Goal: Task Accomplishment & Management: Manage account settings

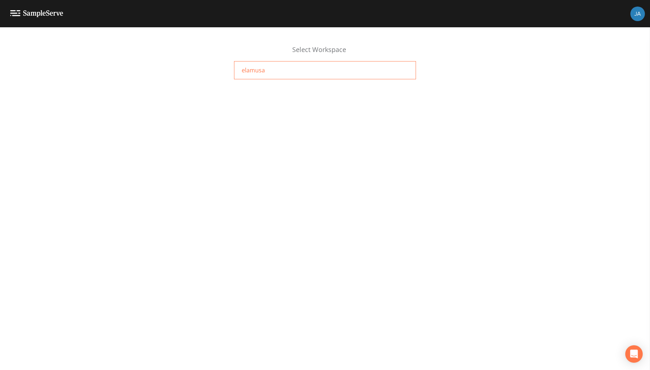
click at [247, 72] on span "elamusa" at bounding box center [253, 70] width 23 height 9
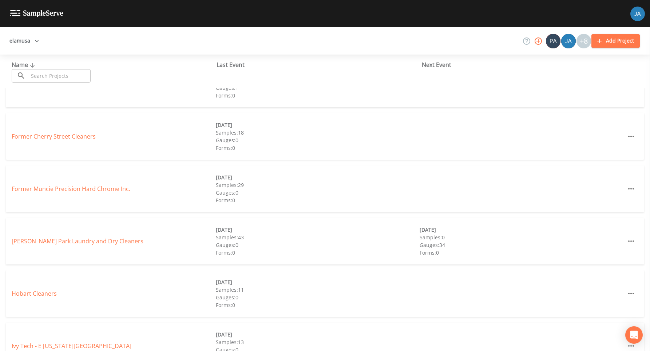
scroll to position [188, 0]
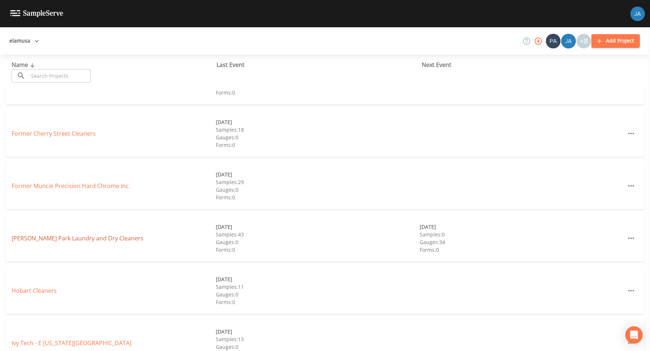
click at [67, 239] on link "[PERSON_NAME] Park Laundry and Dry Cleaners" at bounding box center [78, 238] width 132 height 8
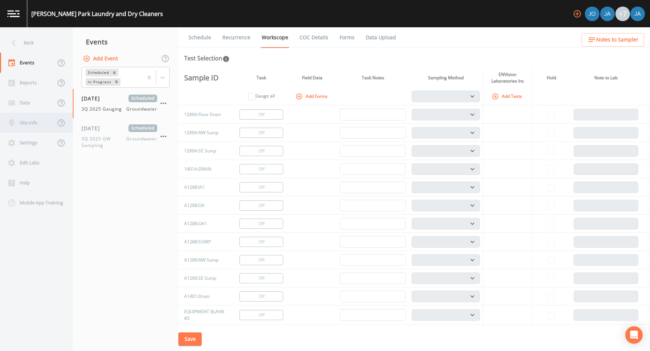
click at [24, 120] on div "Site Info" at bounding box center [27, 123] width 55 height 20
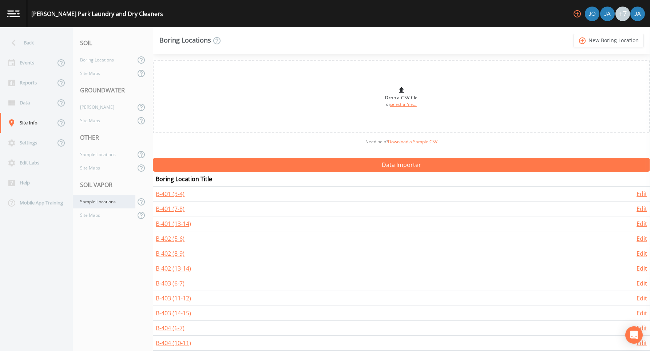
click at [97, 204] on div "Sample Locations" at bounding box center [104, 201] width 63 height 13
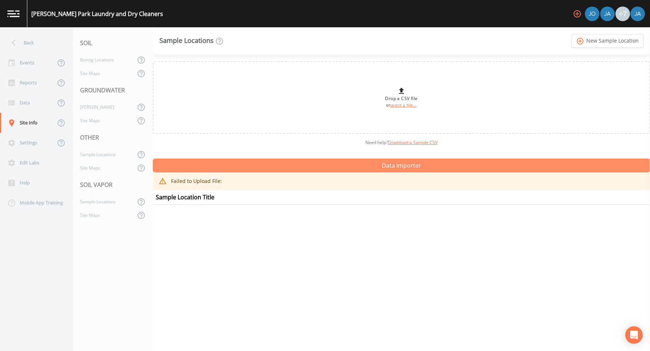
click at [390, 164] on button "Data Importer" at bounding box center [401, 166] width 497 height 14
click at [321, 167] on button "Data Importer" at bounding box center [401, 166] width 497 height 14
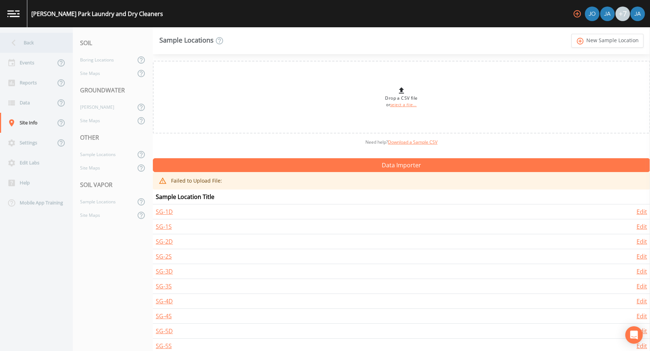
click at [31, 42] on div "Back" at bounding box center [33, 43] width 66 height 20
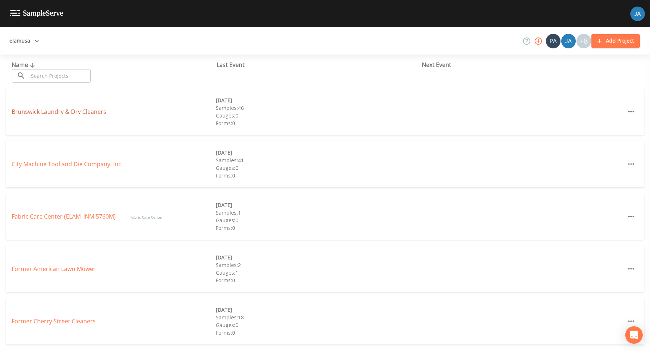
click at [55, 110] on link "Brunswick Laundry & Dry Cleaners" at bounding box center [59, 112] width 95 height 8
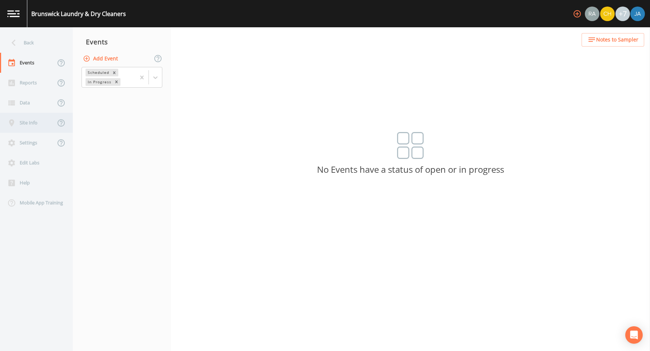
click at [24, 116] on div "Site Info" at bounding box center [27, 123] width 55 height 20
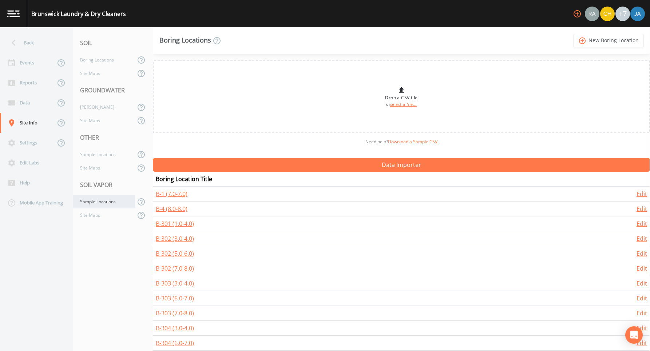
click at [91, 203] on div "Sample Locations" at bounding box center [104, 201] width 63 height 13
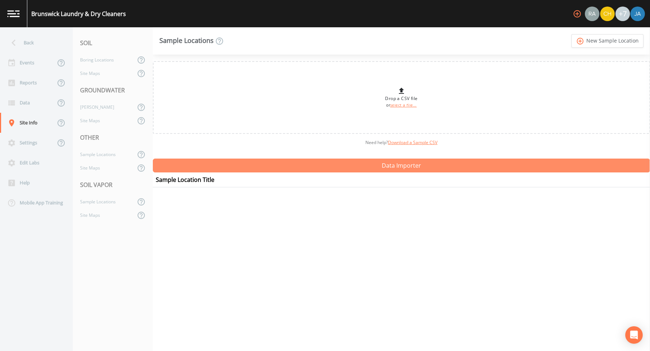
click at [339, 170] on button "Data Importer" at bounding box center [401, 166] width 497 height 14
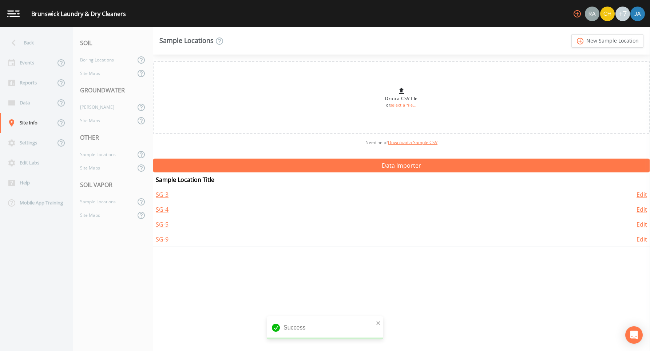
click at [209, 291] on div "Drop a CSV file or select a file... Need help?  Download a Sample CSV Data Impo…" at bounding box center [401, 203] width 497 height 297
click at [97, 157] on div "Sample Locations" at bounding box center [104, 154] width 63 height 13
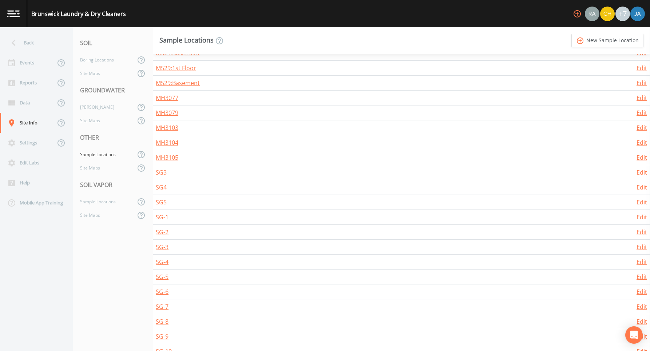
scroll to position [352, 0]
click at [159, 245] on link "SG-3" at bounding box center [162, 245] width 13 height 8
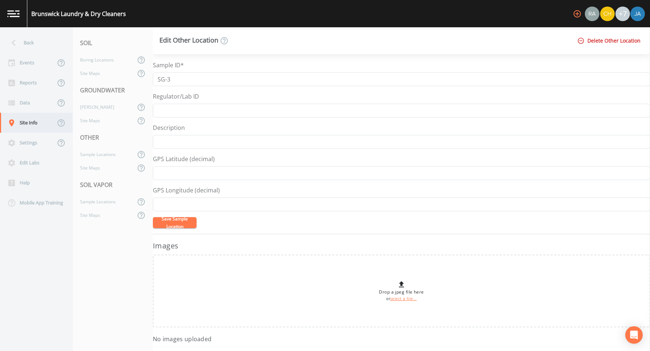
click at [21, 120] on div "Site Info" at bounding box center [27, 123] width 55 height 20
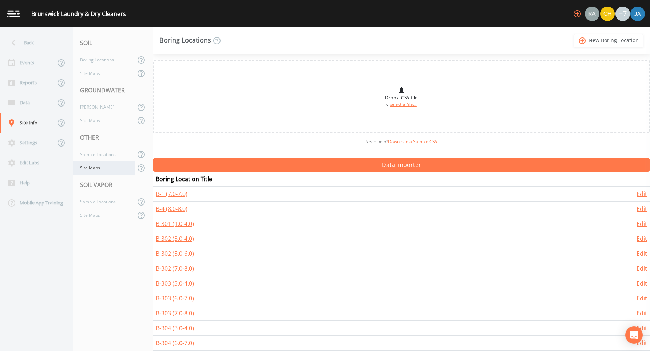
click at [99, 167] on div "Site Maps" at bounding box center [104, 167] width 63 height 13
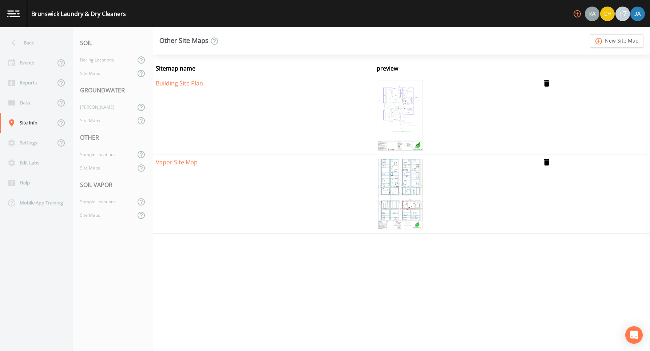
click at [404, 187] on img at bounding box center [400, 194] width 47 height 73
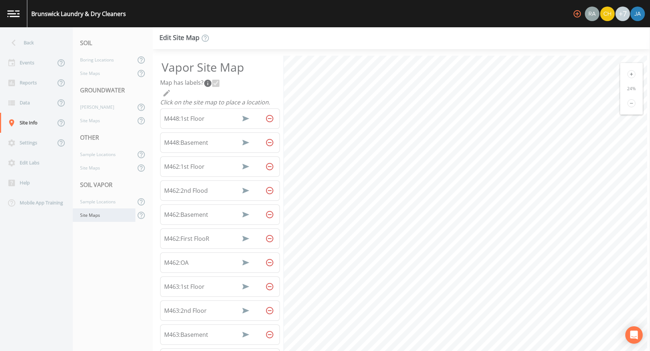
click at [89, 217] on div "Site Maps" at bounding box center [104, 215] width 63 height 13
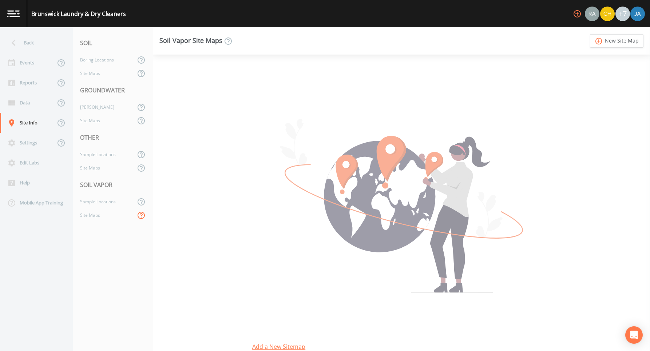
click at [139, 216] on icon at bounding box center [141, 215] width 7 height 7
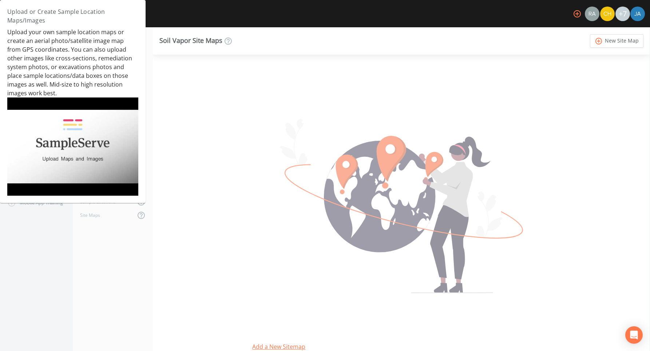
click at [64, 154] on img at bounding box center [72, 147] width 131 height 98
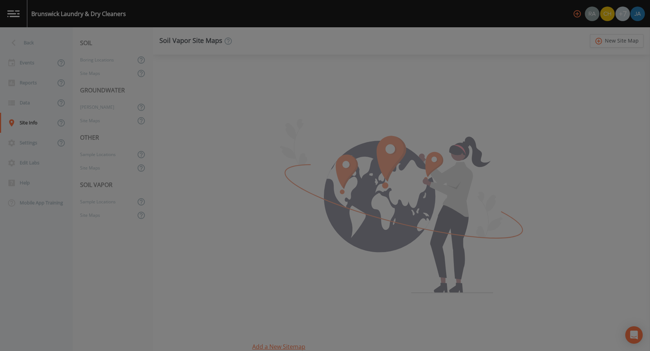
click at [355, 39] on div at bounding box center [325, 175] width 650 height 351
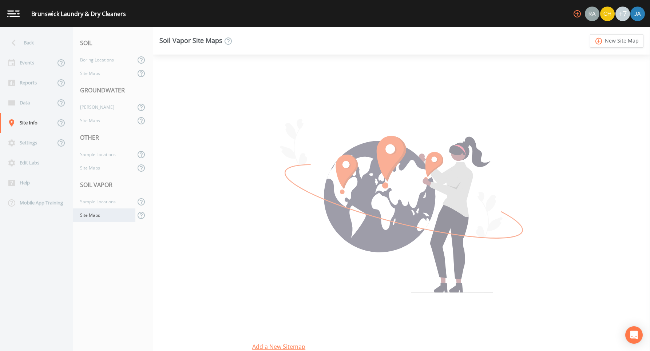
click at [82, 215] on div "Site Maps" at bounding box center [104, 215] width 63 height 13
click at [93, 217] on div "Site Maps" at bounding box center [104, 215] width 63 height 13
click at [612, 38] on link "add_circle_outline New Site Map" at bounding box center [617, 40] width 54 height 13
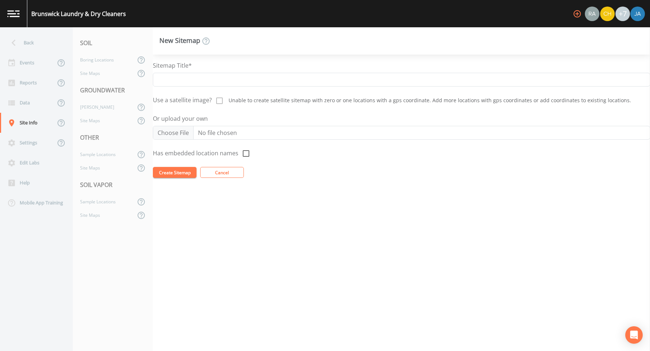
click at [213, 71] on div "Sitemap Title*" at bounding box center [401, 73] width 497 height 25
click at [209, 79] on input "Sitemap Title*" at bounding box center [401, 80] width 497 height 14
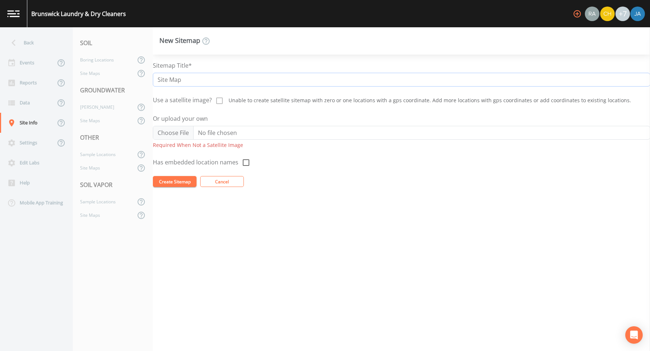
type input "Site Map"
click at [225, 230] on div "Sitemap Title* Site Map Use a satellite image? Unable to create satellite sitem…" at bounding box center [401, 203] width 497 height 297
click at [213, 130] on input "Or upload your own" at bounding box center [401, 133] width 497 height 14
type input "C:\fakepath\Site Plan.jpg"
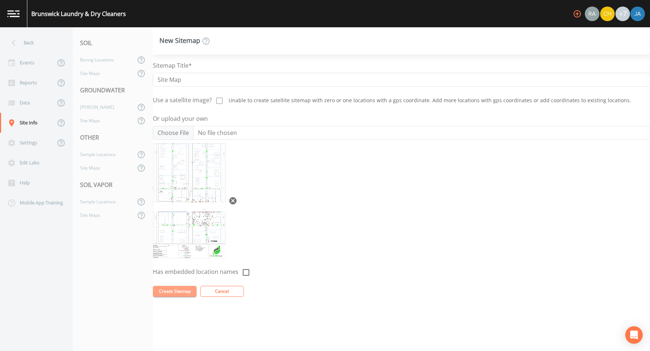
click at [171, 291] on button "Create Sitemap" at bounding box center [175, 291] width 44 height 11
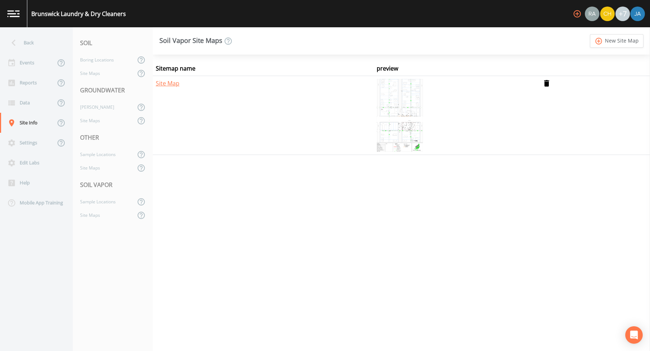
click at [402, 114] on img at bounding box center [400, 115] width 46 height 73
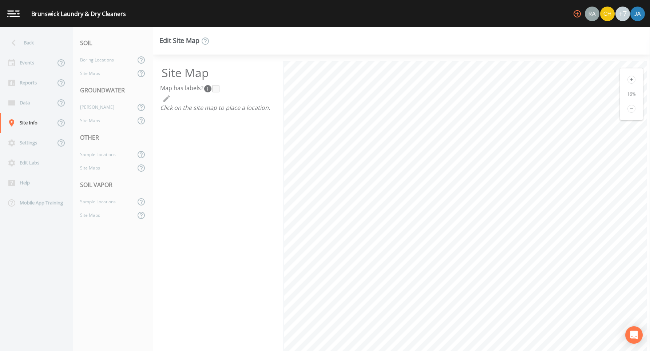
click at [630, 83] on icon at bounding box center [632, 80] width 8 height 8
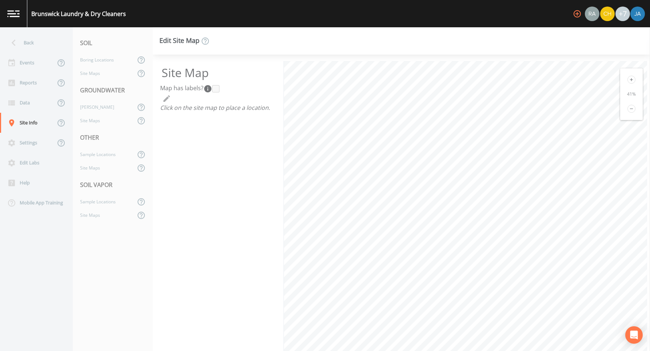
click at [630, 83] on icon at bounding box center [632, 80] width 8 height 8
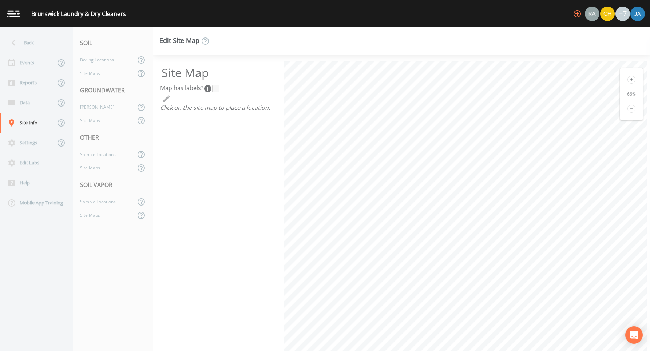
click at [630, 83] on icon at bounding box center [632, 80] width 8 height 8
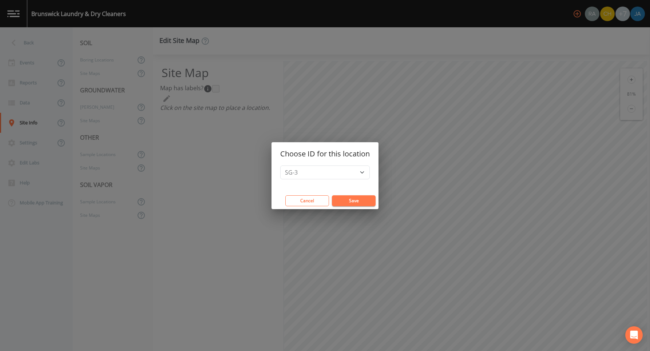
click at [359, 198] on button "Save" at bounding box center [354, 200] width 44 height 11
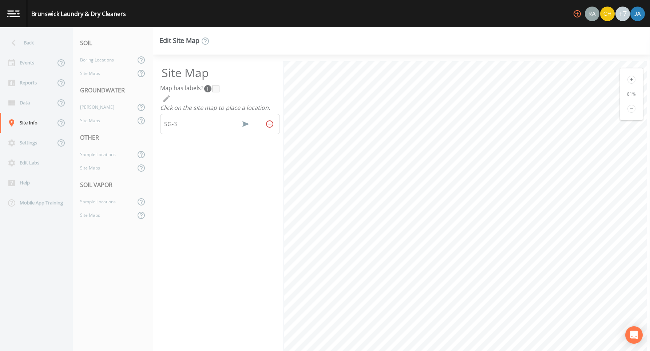
click at [268, 122] on icon "Remove Well" at bounding box center [269, 124] width 9 height 9
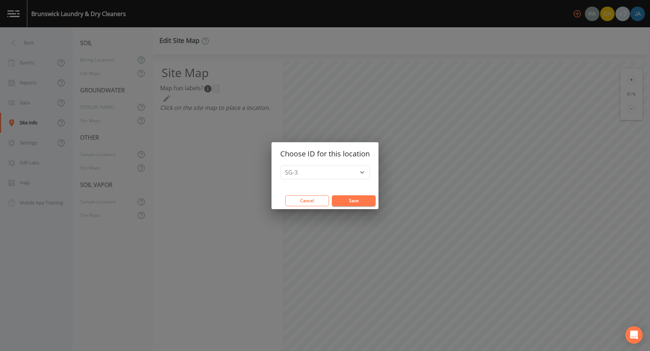
click at [351, 197] on button "Save" at bounding box center [354, 200] width 44 height 11
click at [352, 200] on button "Save" at bounding box center [354, 200] width 44 height 11
click at [360, 201] on button "Save" at bounding box center [354, 200] width 44 height 11
click at [354, 198] on button "Save" at bounding box center [354, 200] width 44 height 11
click at [313, 202] on button "Cancel" at bounding box center [307, 200] width 44 height 11
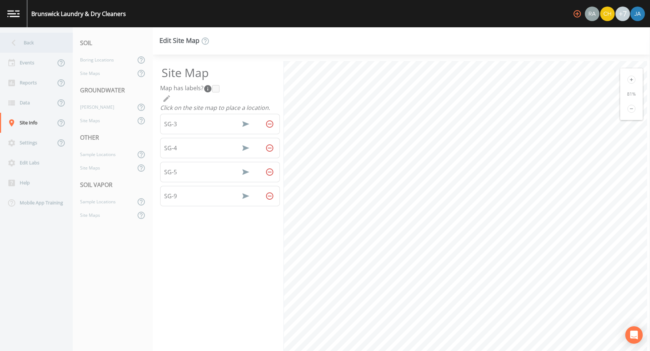
click at [23, 45] on div "Back" at bounding box center [33, 43] width 66 height 20
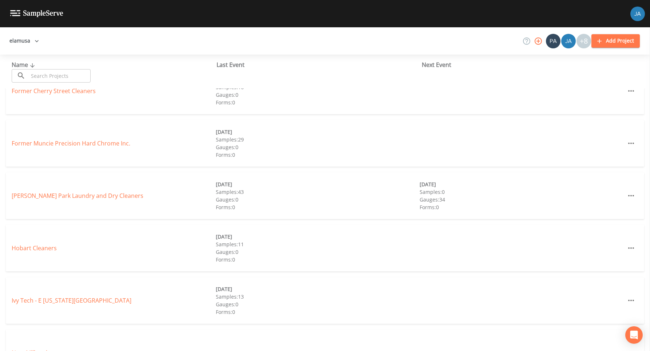
scroll to position [234, 0]
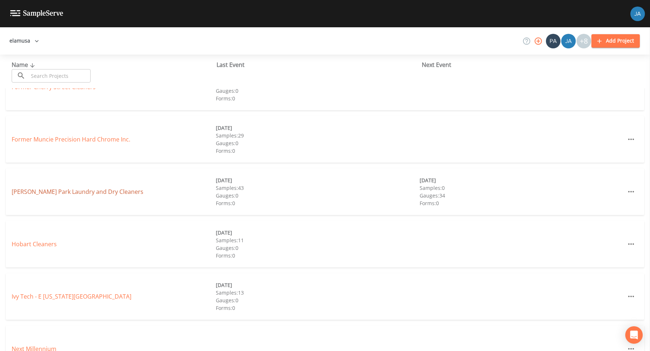
click at [50, 190] on link "[PERSON_NAME] Park Laundry and Dry Cleaners" at bounding box center [78, 192] width 132 height 8
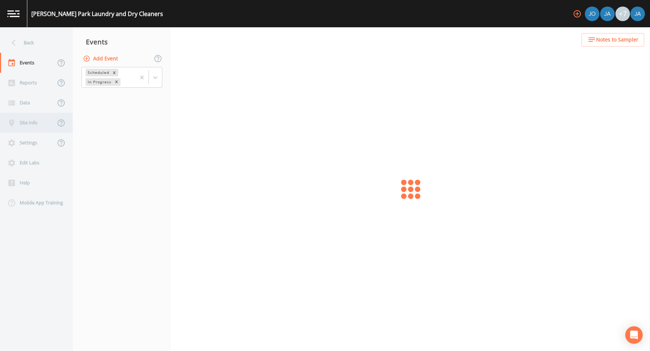
click at [33, 122] on div "Site Info" at bounding box center [27, 123] width 55 height 20
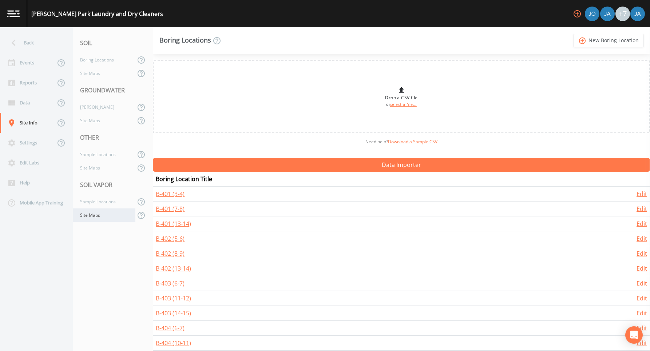
click at [90, 216] on div "Site Maps" at bounding box center [104, 215] width 63 height 13
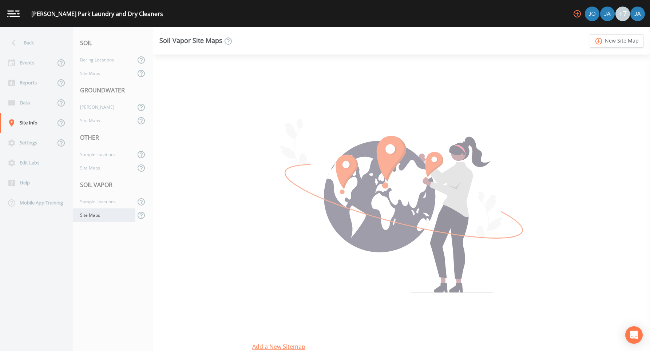
click at [95, 213] on div "Site Maps" at bounding box center [104, 215] width 63 height 13
click at [606, 44] on link "add_circle_outline New Site Map" at bounding box center [617, 40] width 54 height 13
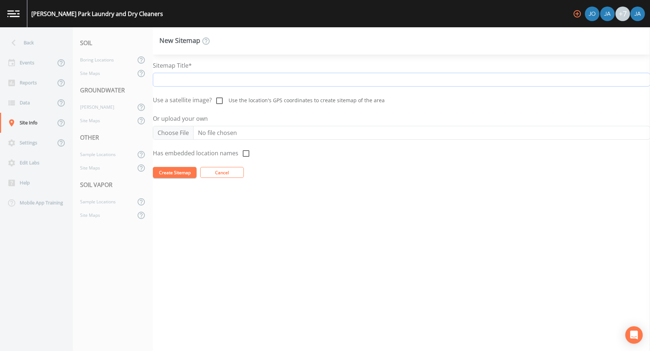
click at [170, 81] on input "Sitemap Title*" at bounding box center [401, 80] width 497 height 14
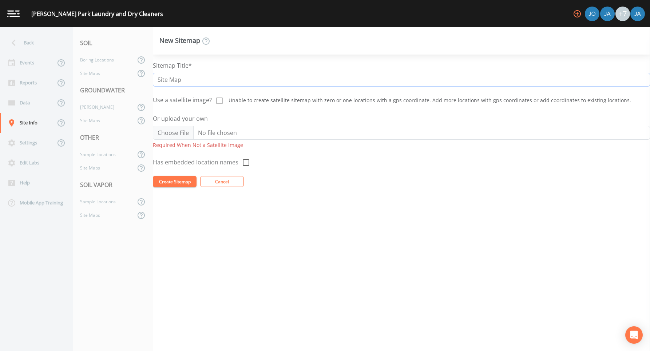
type input "Site Map"
click at [216, 210] on div "Sitemap Title* Site Map Use a satellite image? Unable to create satellite sitem…" at bounding box center [401, 203] width 497 height 297
click at [165, 126] on input "Or upload your own" at bounding box center [401, 133] width 497 height 14
type input "C:\fakepath\Site Plan.jpg"
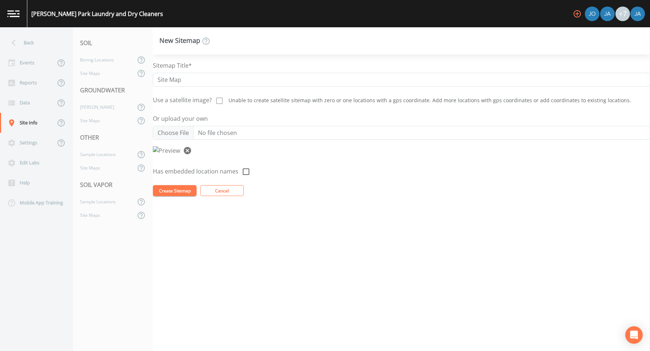
click at [167, 196] on button "Create Sitemap" at bounding box center [175, 190] width 44 height 11
click at [173, 196] on button "Create Sitemap" at bounding box center [175, 190] width 44 height 11
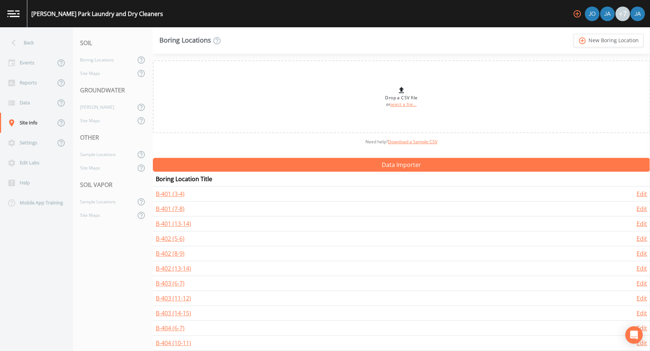
click at [399, 98] on div "Drop a CSV file or select a file..." at bounding box center [401, 97] width 32 height 22
click at [100, 212] on div "Site Maps" at bounding box center [104, 215] width 63 height 13
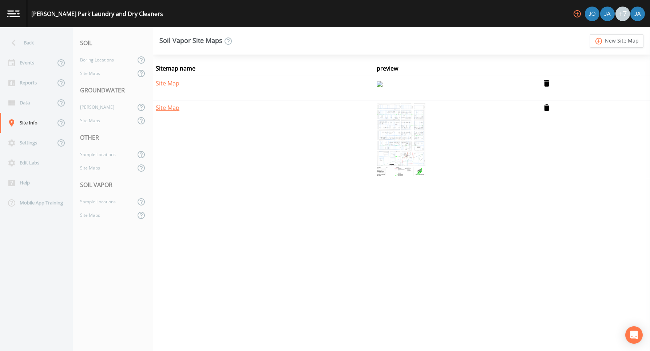
click at [379, 87] on img at bounding box center [380, 84] width 6 height 6
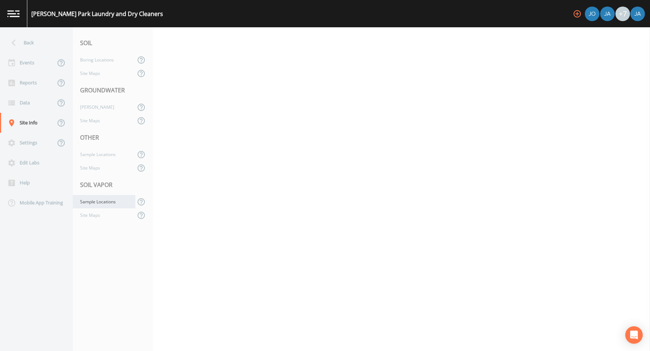
click at [86, 197] on div "Sample Locations" at bounding box center [104, 201] width 63 height 13
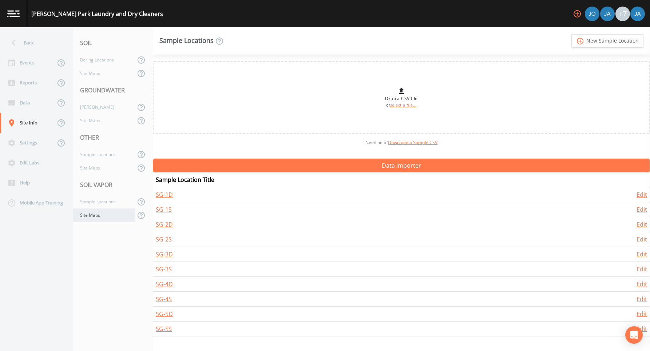
click at [85, 217] on div "Site Maps" at bounding box center [104, 215] width 63 height 13
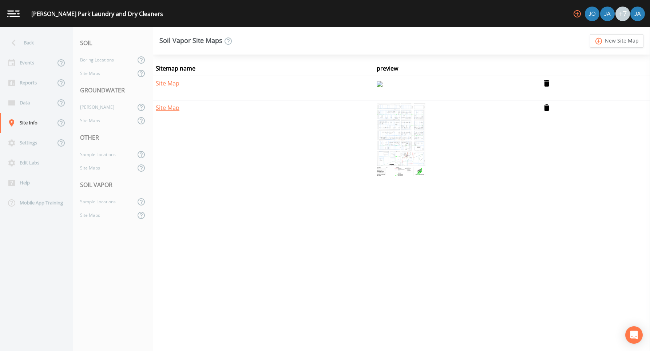
click at [407, 176] on img at bounding box center [401, 139] width 49 height 73
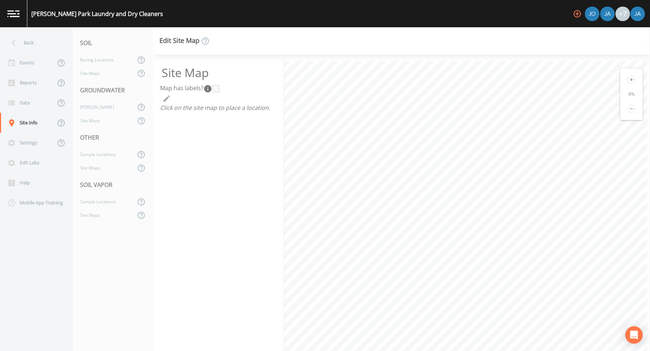
click at [628, 79] on icon at bounding box center [632, 80] width 8 height 8
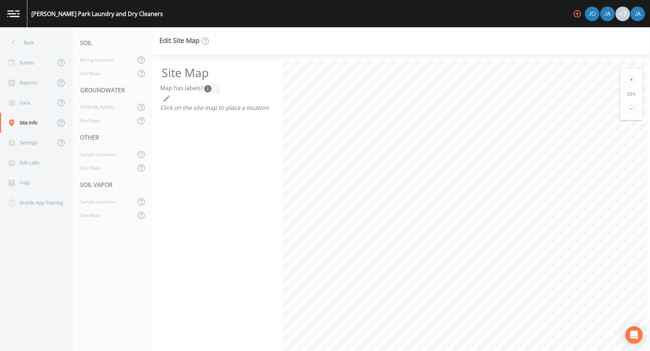
click at [628, 79] on icon at bounding box center [632, 80] width 8 height 8
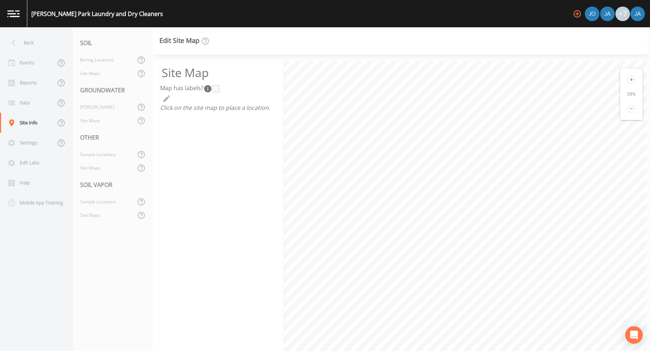
click at [628, 79] on icon at bounding box center [632, 80] width 8 height 8
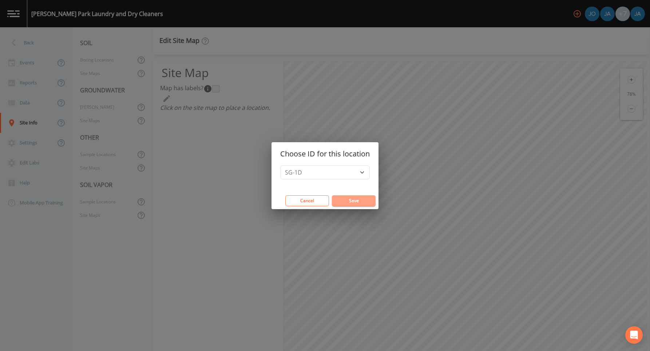
click at [340, 199] on button "Save" at bounding box center [354, 200] width 44 height 11
click at [340, 201] on button "Save" at bounding box center [354, 200] width 44 height 11
click at [341, 197] on button "Save" at bounding box center [354, 200] width 44 height 11
click at [339, 198] on button "Save" at bounding box center [354, 200] width 44 height 11
click at [347, 200] on button "Save" at bounding box center [354, 200] width 44 height 11
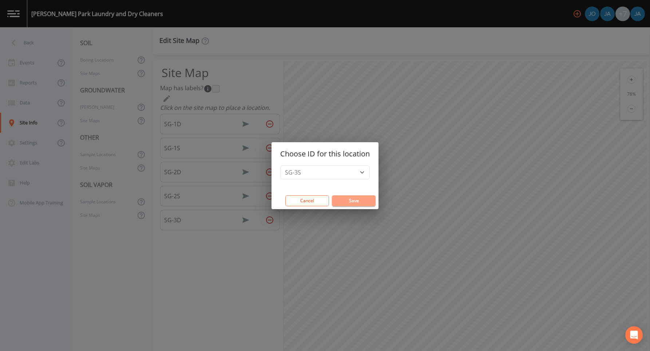
click at [343, 201] on button "Save" at bounding box center [354, 200] width 44 height 11
click at [350, 198] on button "Save" at bounding box center [354, 200] width 44 height 11
click at [353, 200] on button "Save" at bounding box center [354, 200] width 44 height 11
click at [363, 198] on button "Save" at bounding box center [354, 200] width 44 height 11
click at [356, 197] on button "Save" at bounding box center [354, 200] width 44 height 11
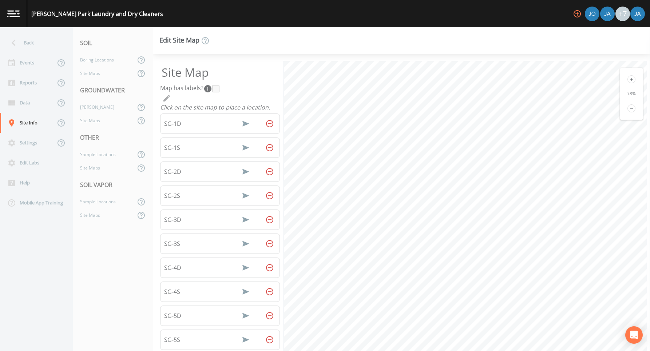
click at [630, 108] on icon at bounding box center [631, 108] width 3 height 0
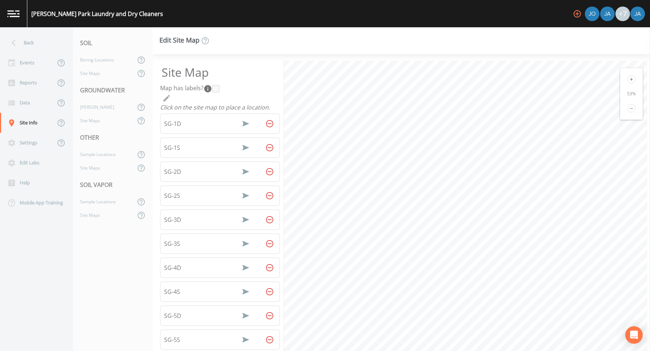
click at [630, 108] on icon at bounding box center [631, 108] width 3 height 0
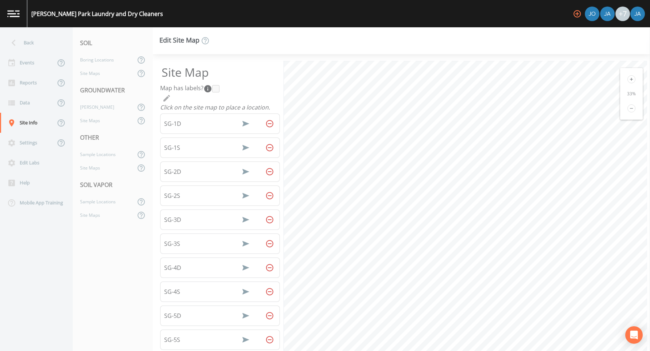
click at [630, 108] on icon at bounding box center [631, 108] width 3 height 0
click at [89, 220] on div "Site Maps" at bounding box center [104, 215] width 63 height 13
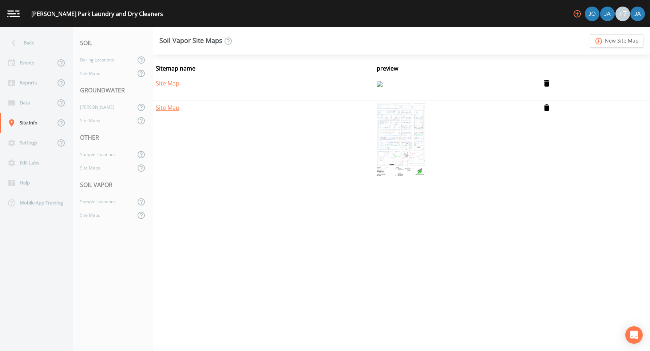
click at [383, 87] on img at bounding box center [380, 84] width 6 height 6
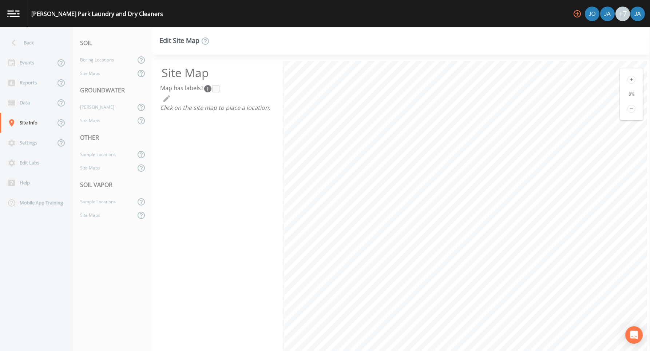
click at [631, 76] on icon at bounding box center [632, 80] width 8 height 8
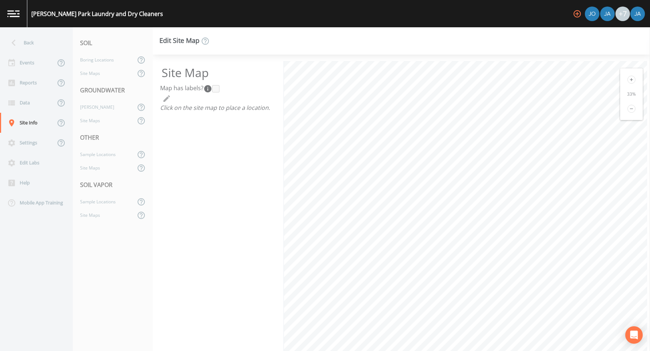
click at [631, 76] on icon at bounding box center [632, 80] width 8 height 8
click at [424, 51] on div "Edit Site Map Site Map Map has labels?  Click on the site map to place a locati…" at bounding box center [401, 189] width 497 height 324
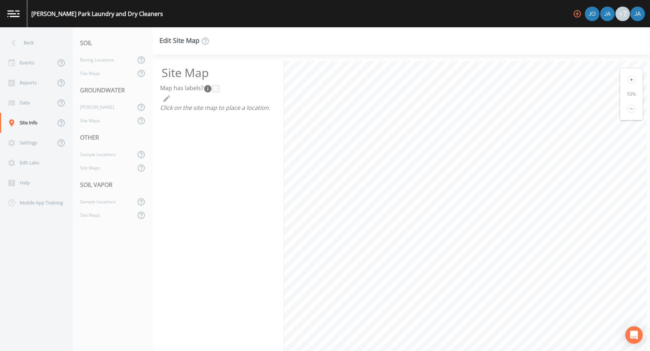
click at [91, 222] on nav "SOIL Boring Locations Site Maps GROUNDWATER [PERSON_NAME] Site Maps OTHER Sampl…" at bounding box center [113, 189] width 80 height 324
click at [91, 218] on div "Site Maps" at bounding box center [104, 215] width 63 height 13
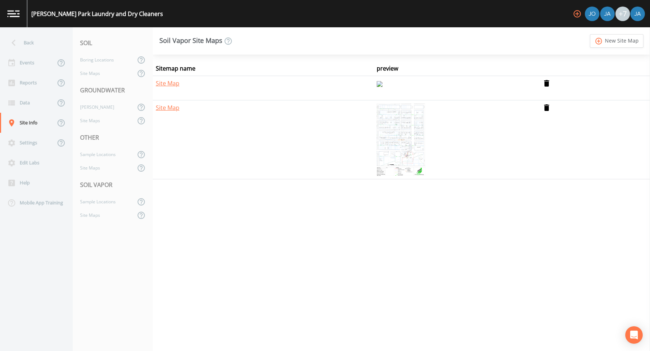
click at [546, 82] on icon "delete" at bounding box center [560, 88] width 36 height 18
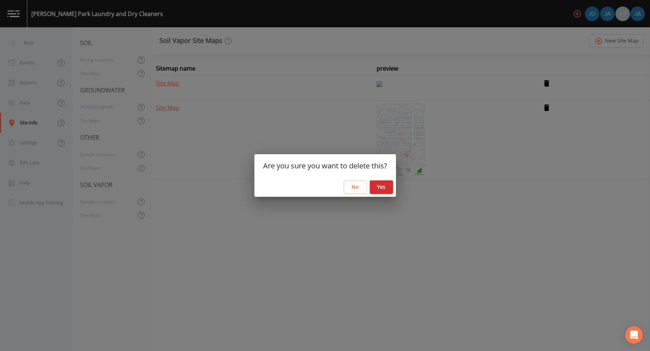
click at [380, 179] on div "No Yes" at bounding box center [325, 187] width 142 height 19
click at [378, 189] on button "Yes" at bounding box center [381, 187] width 23 height 13
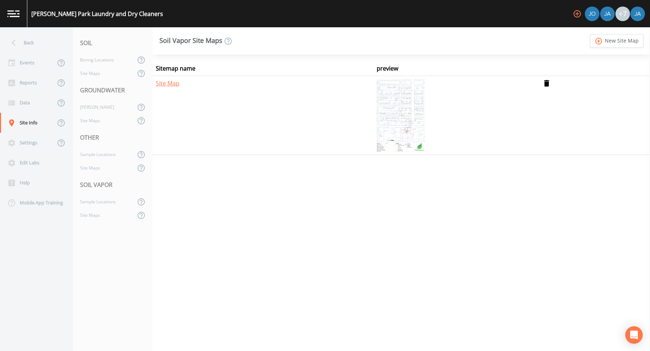
click at [401, 117] on img at bounding box center [401, 115] width 49 height 73
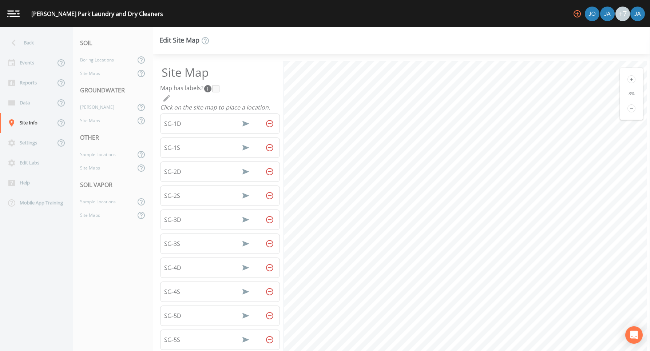
click at [628, 80] on icon at bounding box center [632, 79] width 8 height 8
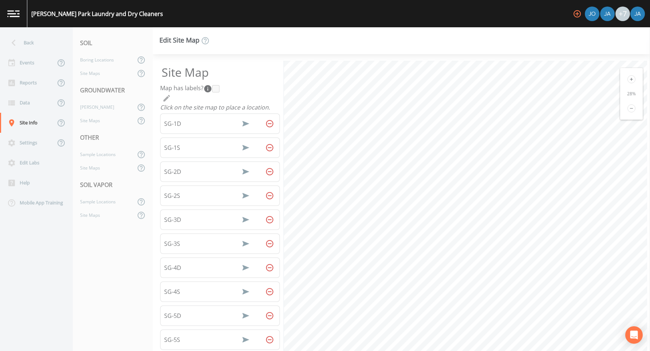
click at [628, 80] on icon at bounding box center [632, 79] width 8 height 8
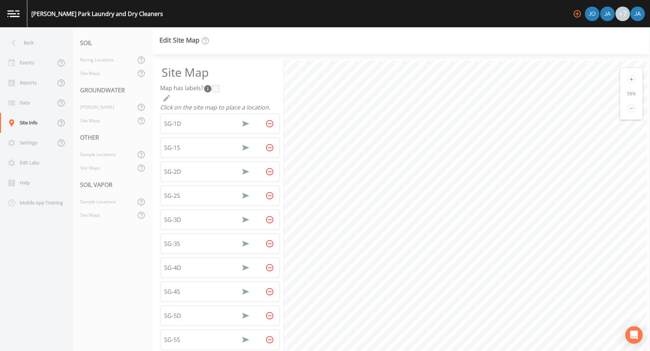
click at [628, 80] on icon at bounding box center [632, 79] width 8 height 8
